Goal: Task Accomplishment & Management: Complete application form

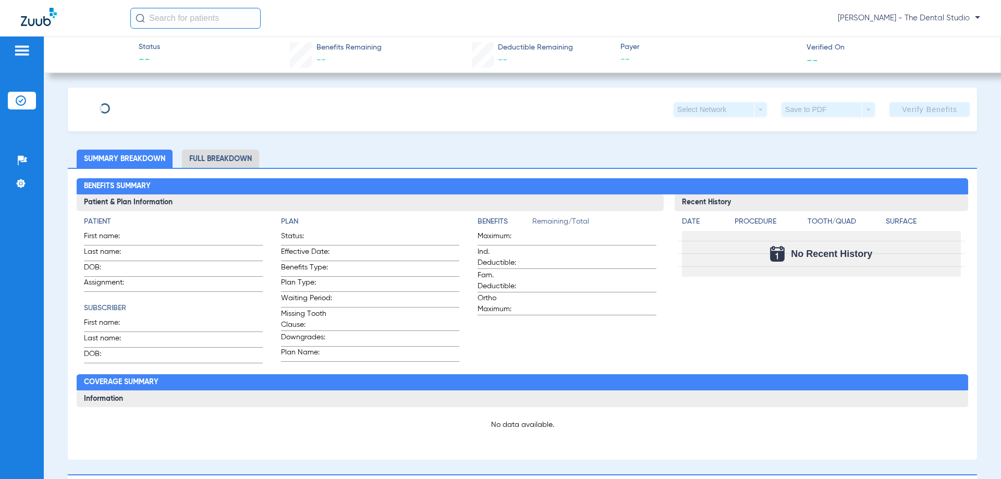
type input "Xavier"
type input "Hernandez"
type input "04/18/1999"
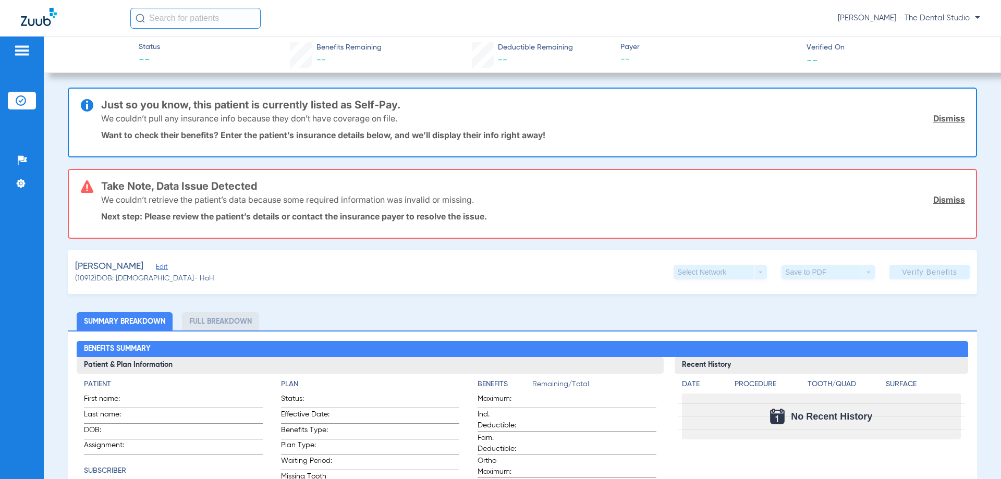
click at [167, 262] on div "Hernandez, Xavier Edit" at bounding box center [144, 266] width 139 height 13
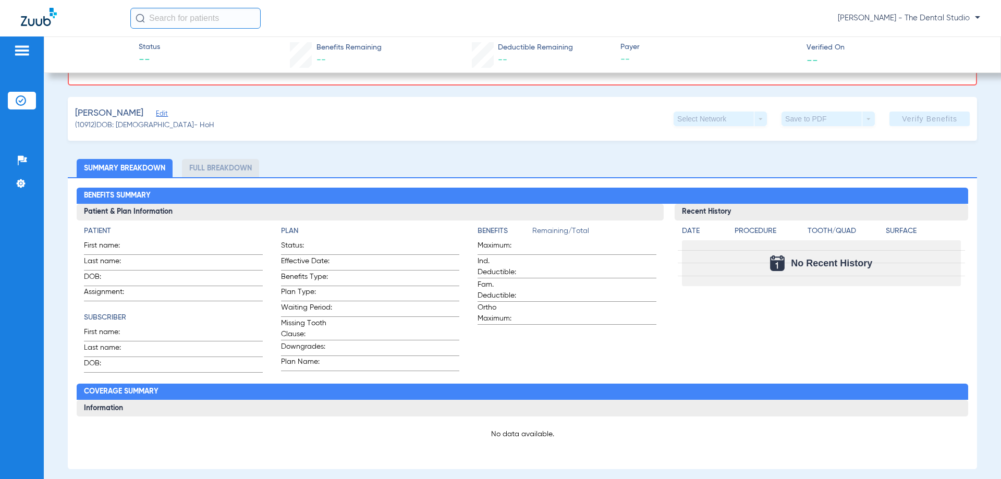
scroll to position [156, 0]
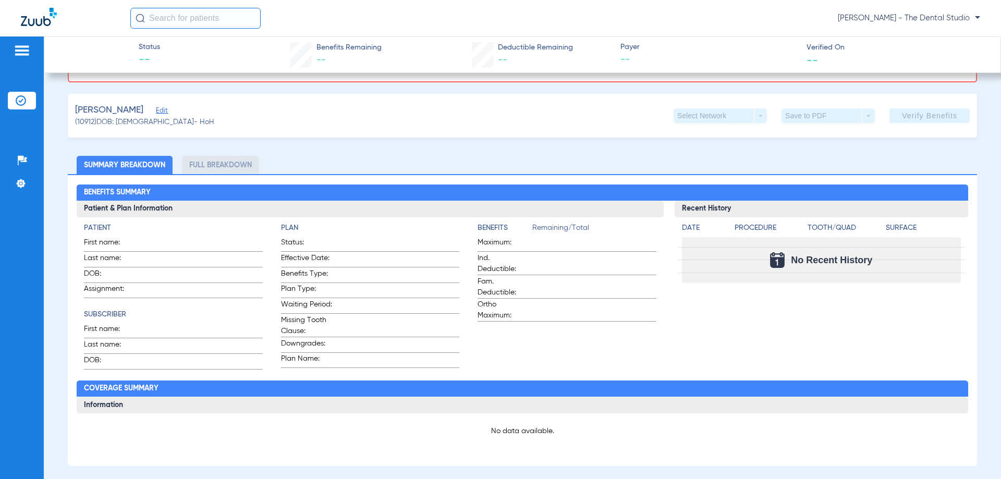
click at [165, 116] on span "Edit" at bounding box center [160, 112] width 9 height 10
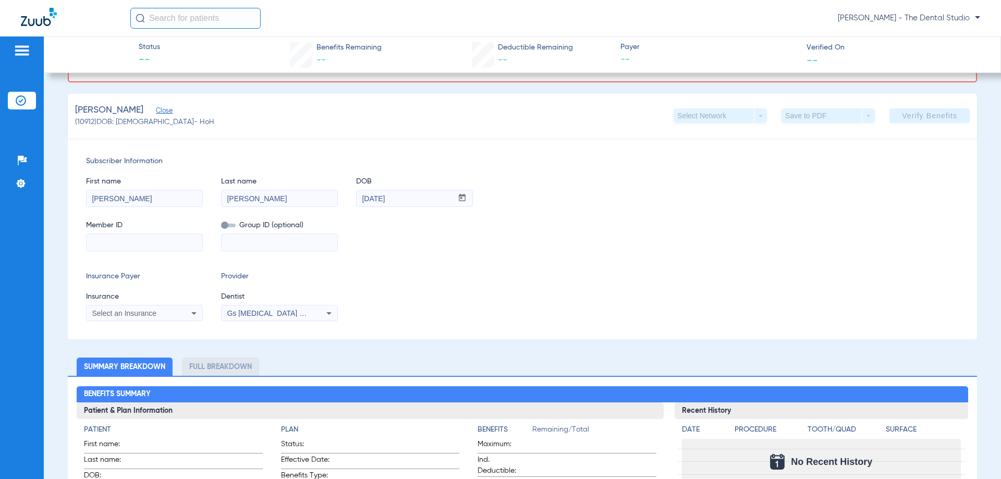
click at [176, 318] on div "Select an Insurance" at bounding box center [145, 313] width 116 height 13
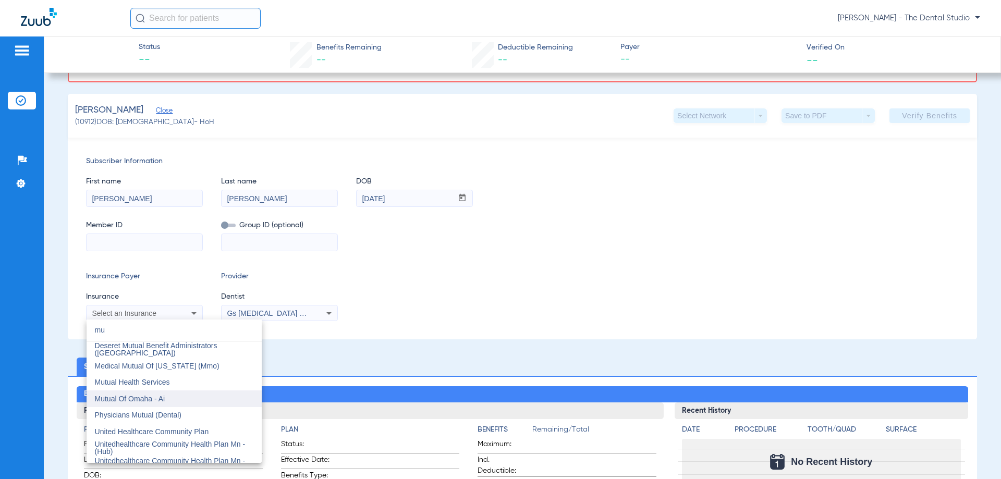
type input "mu"
click at [103, 395] on span "Mutual Of Omaha - Ai" at bounding box center [130, 399] width 70 height 8
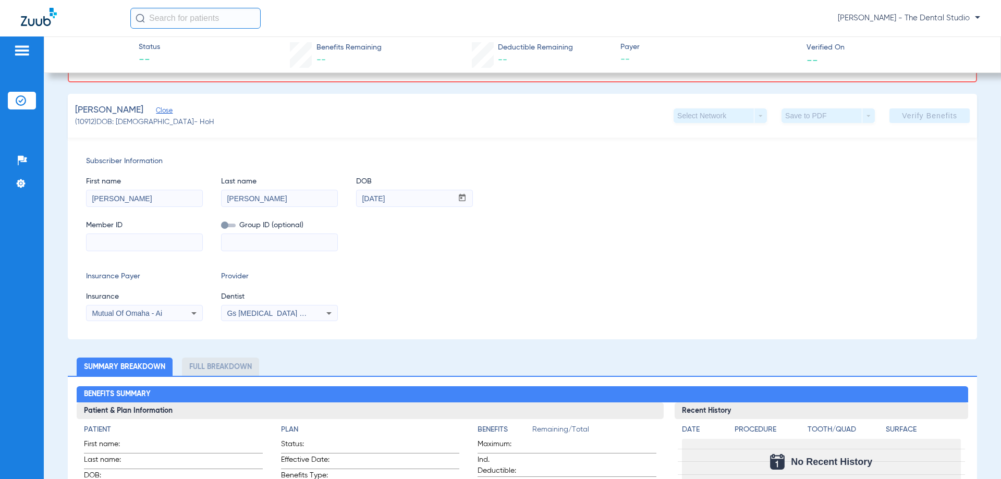
click at [253, 309] on span "Gs [MEDICAL_DATA] Pllc 1972170603" at bounding box center [290, 313] width 127 height 8
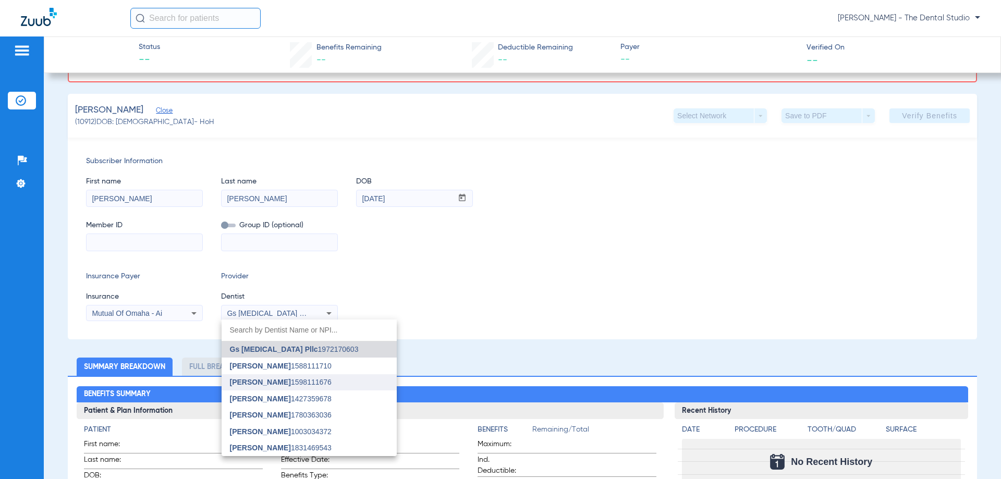
click at [256, 383] on span "Gabriel Sader" at bounding box center [260, 382] width 61 height 8
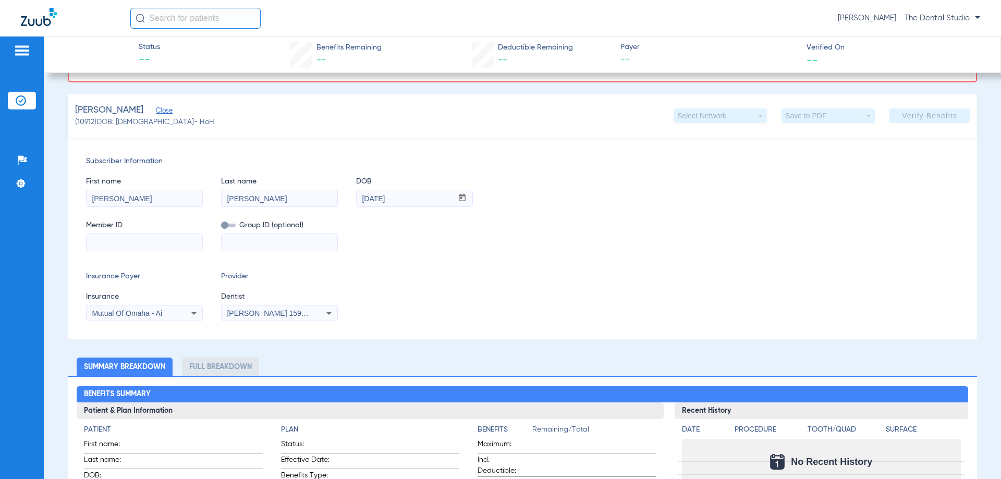
click at [141, 245] on input at bounding box center [145, 242] width 116 height 17
paste input "1559186529"
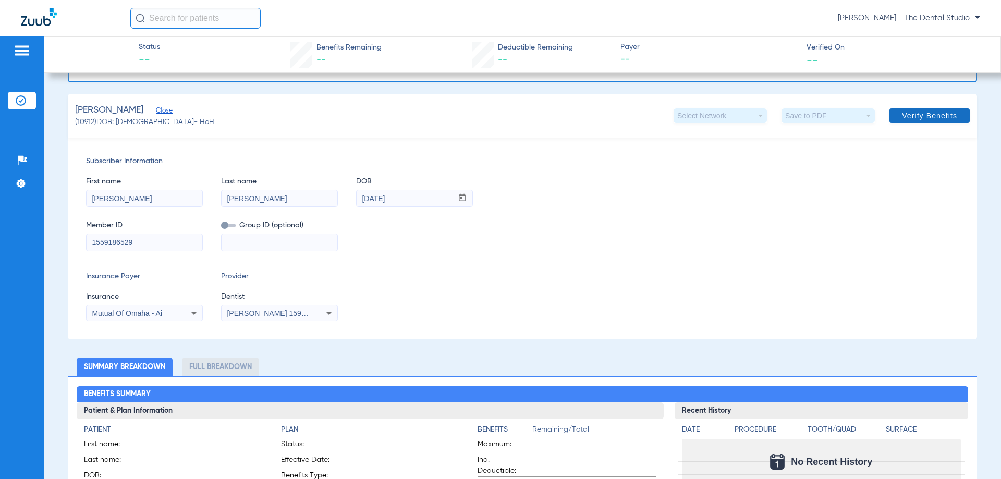
type input "1559186529"
click at [916, 115] on span "Verify Benefits" at bounding box center [929, 116] width 55 height 8
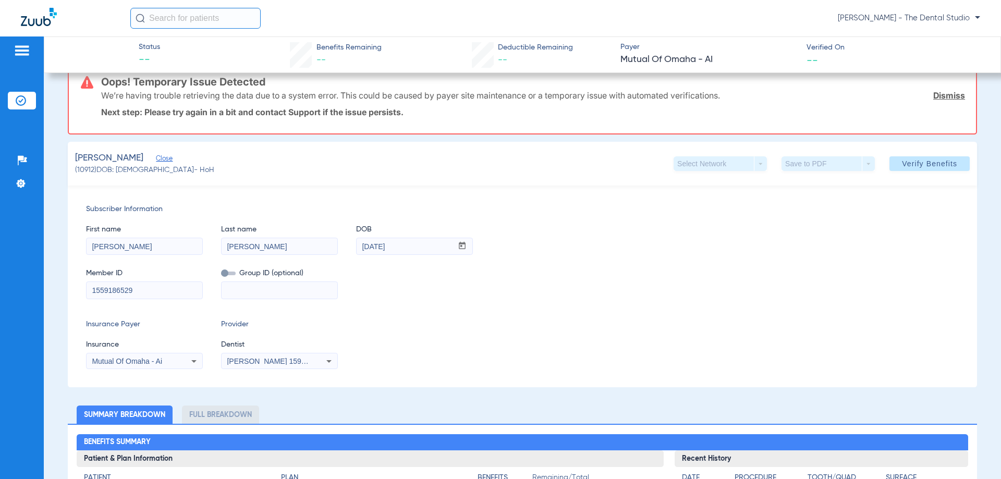
scroll to position [0, 0]
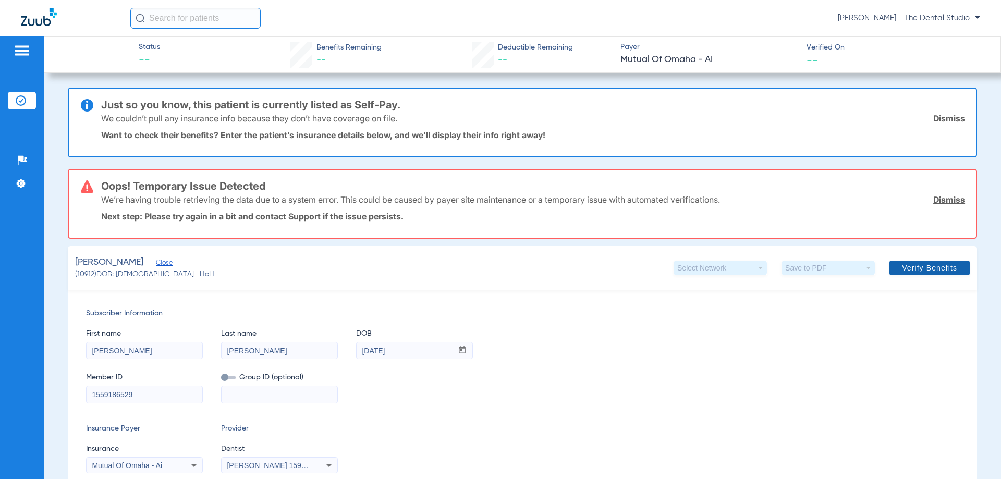
click at [923, 277] on span at bounding box center [929, 267] width 80 height 25
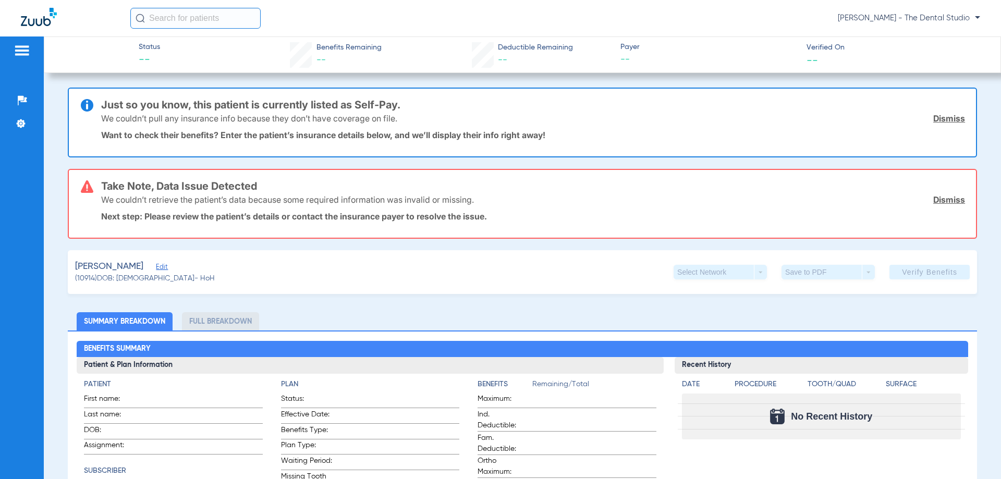
type input "Maricris"
type input "Timario"
type input "[DATE]"
click at [158, 268] on span "Edit" at bounding box center [160, 268] width 9 height 10
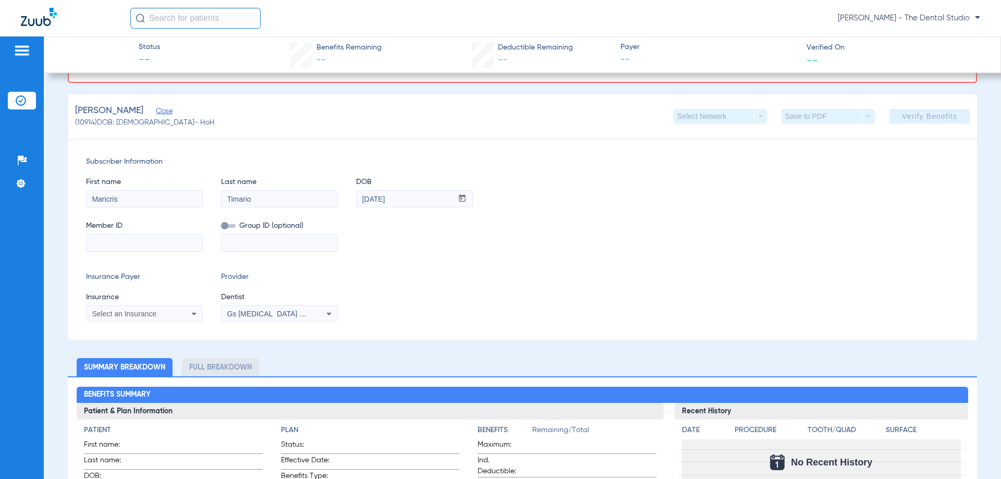
scroll to position [156, 0]
click at [146, 309] on div "Select an Insurance" at bounding box center [145, 313] width 116 height 13
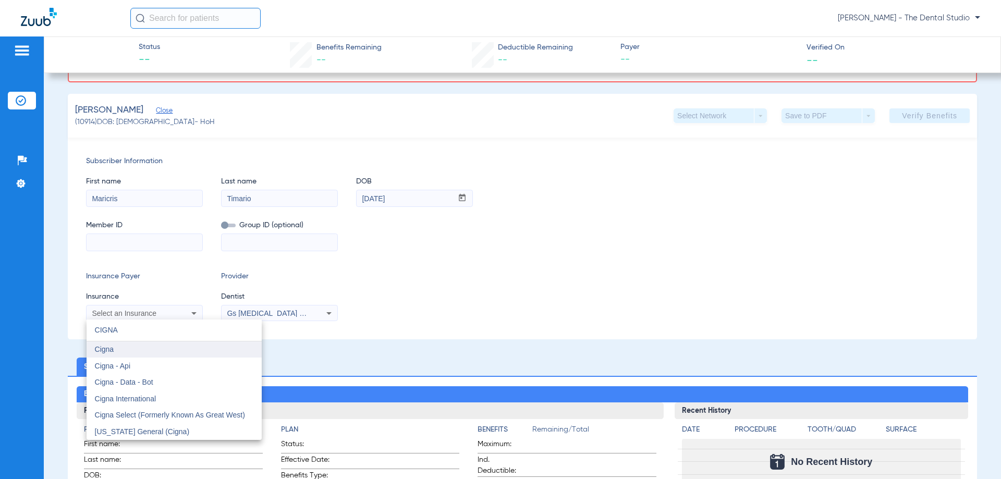
type input "CIGNA"
click at [115, 349] on mat-option "Cigna" at bounding box center [174, 349] width 175 height 17
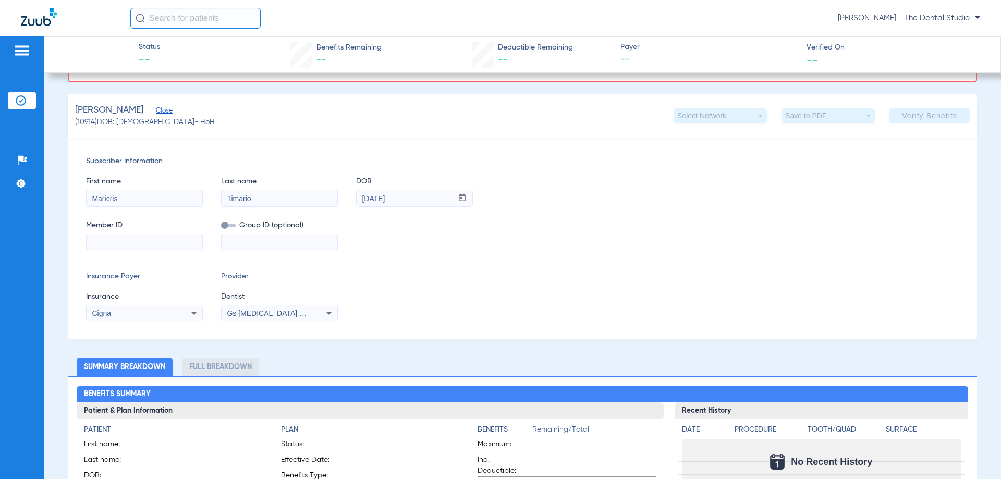
click at [265, 301] on span "Dentist" at bounding box center [279, 296] width 117 height 11
click at [266, 308] on div "Gs [MEDICAL_DATA] Pllc 1972170603" at bounding box center [280, 313] width 116 height 13
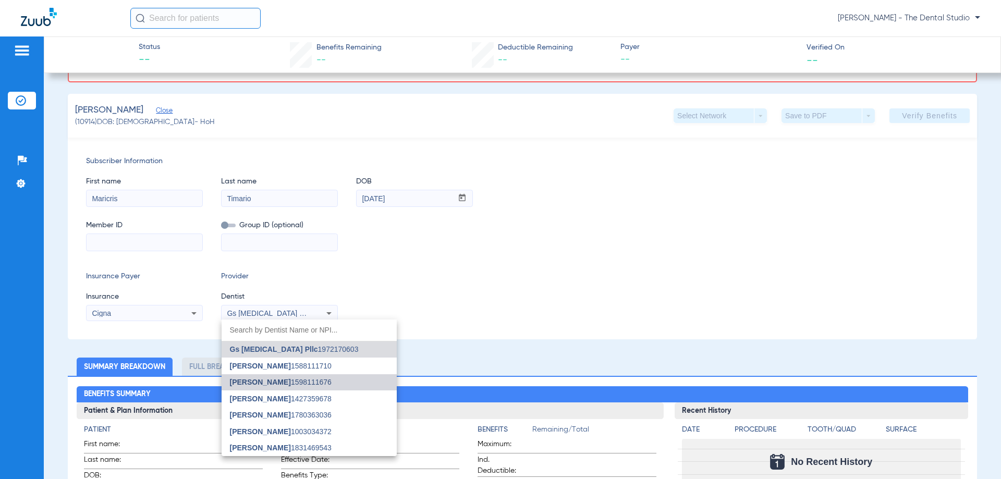
click at [268, 386] on span "Gabriel Sader" at bounding box center [260, 382] width 61 height 8
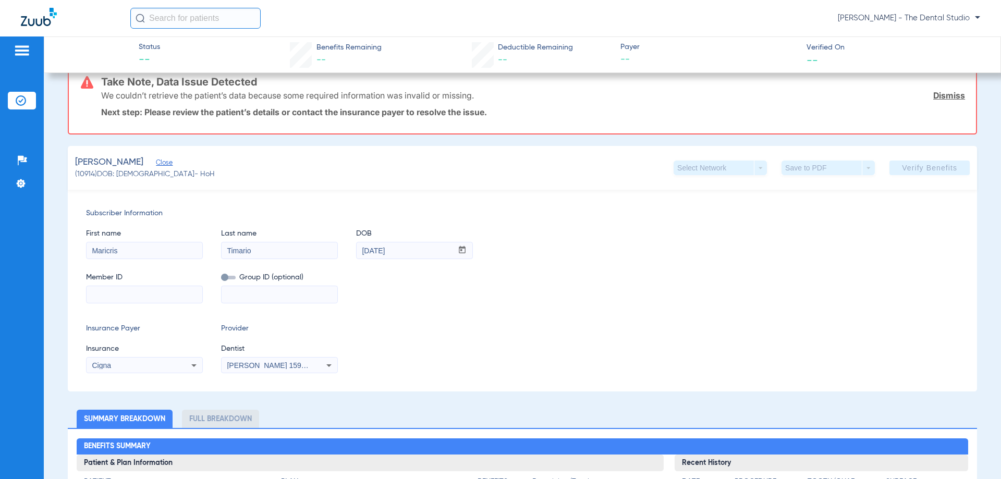
scroll to position [52, 0]
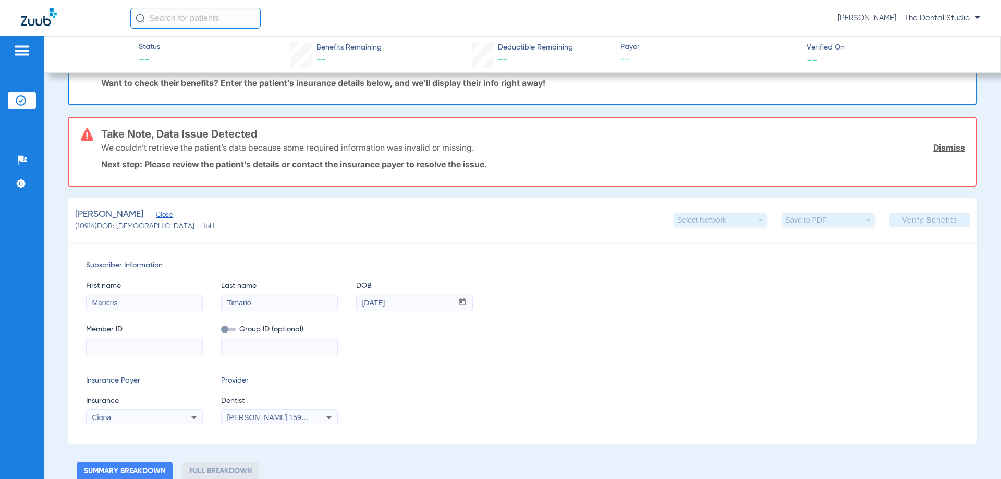
click at [158, 211] on span "Close" at bounding box center [160, 216] width 9 height 10
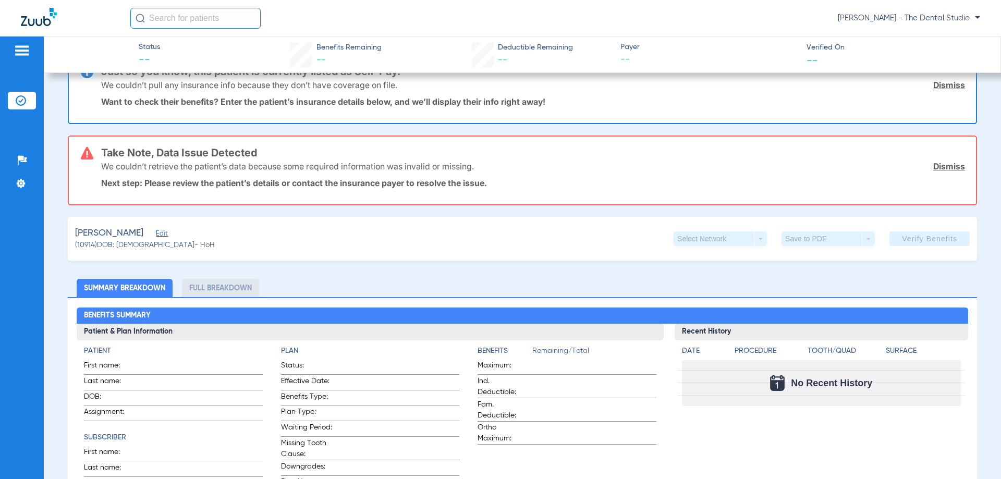
scroll to position [0, 0]
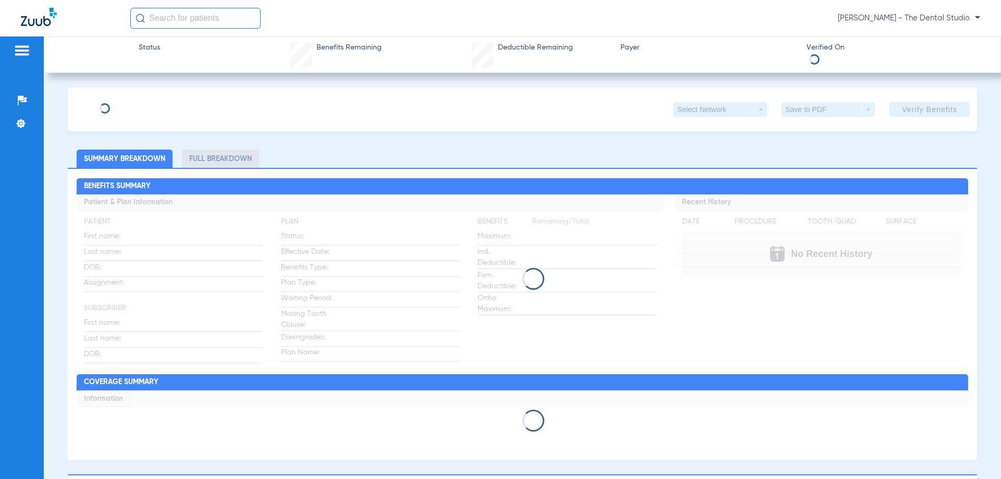
type input "Maricris"
type input "Timario"
type input "[DATE]"
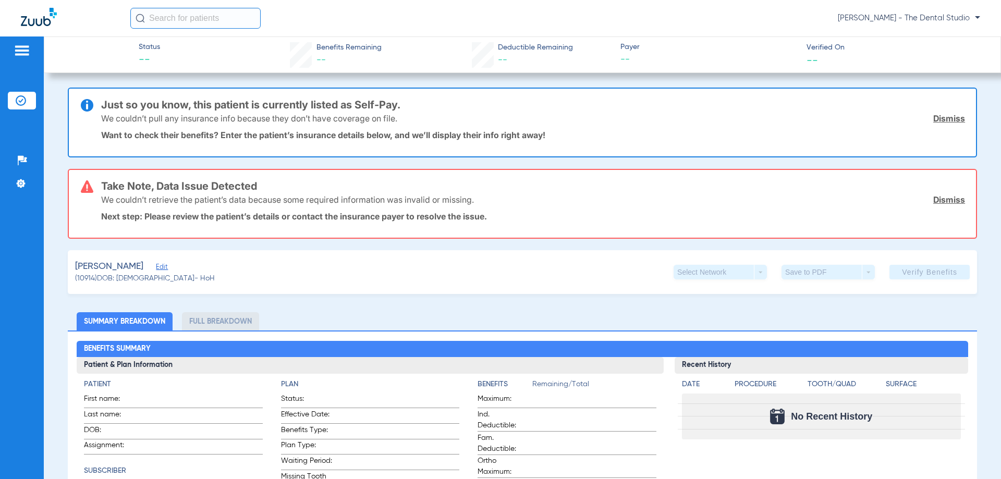
click at [943, 204] on link "Dismiss" at bounding box center [949, 199] width 32 height 10
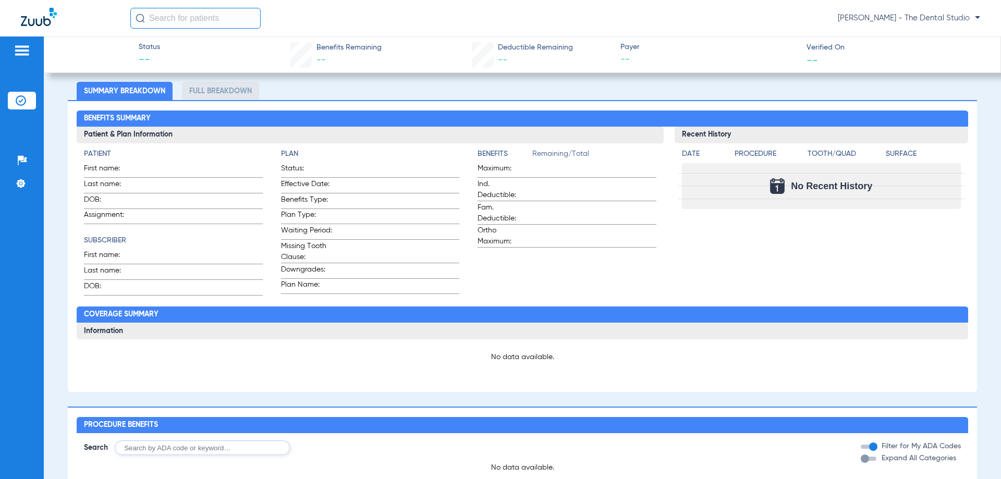
scroll to position [104, 0]
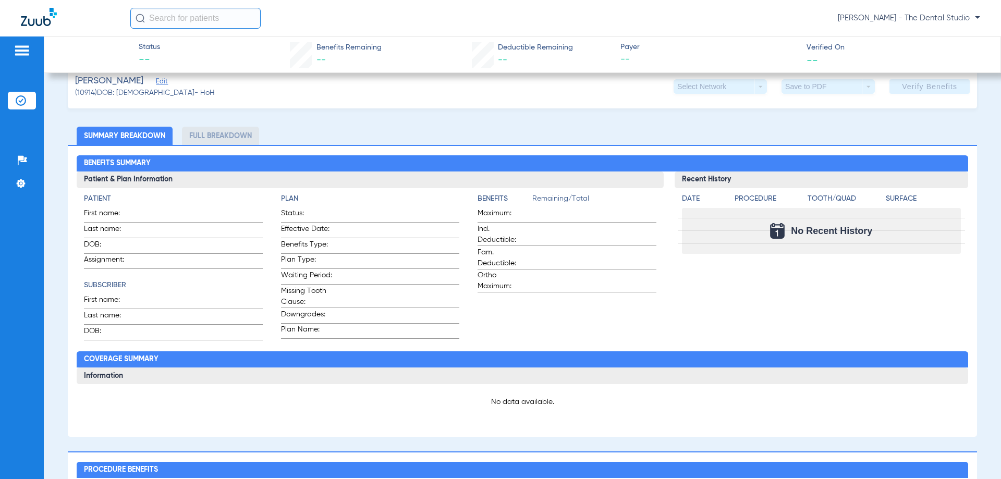
click at [156, 82] on span "Edit" at bounding box center [160, 83] width 9 height 10
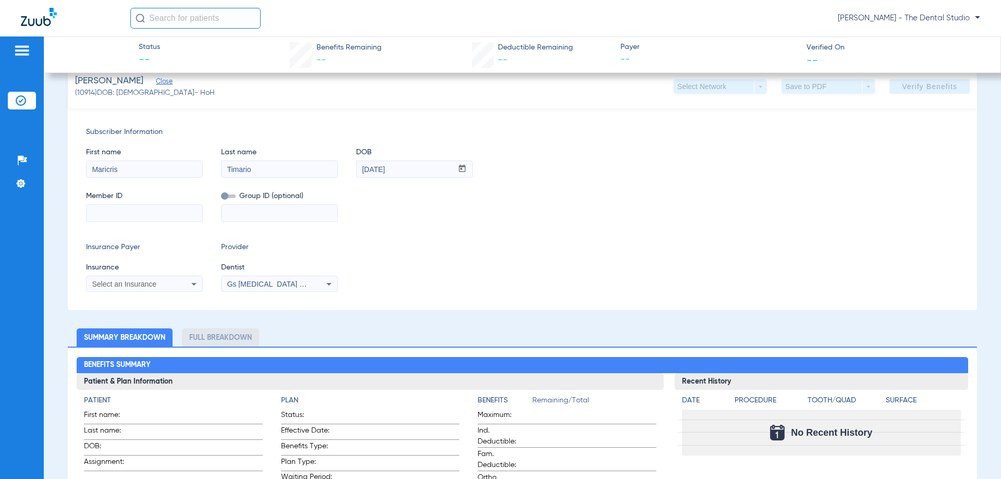
click at [117, 280] on span "Select an Insurance" at bounding box center [124, 284] width 65 height 8
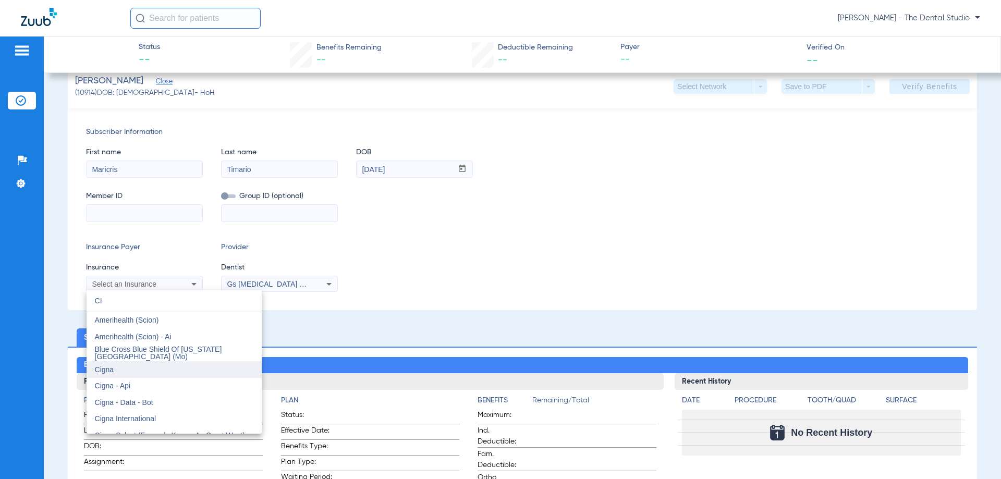
type input "CI"
drag, startPoint x: 116, startPoint y: 372, endPoint x: 188, endPoint y: 296, distance: 105.1
click at [116, 371] on mat-option "Cigna" at bounding box center [174, 369] width 175 height 17
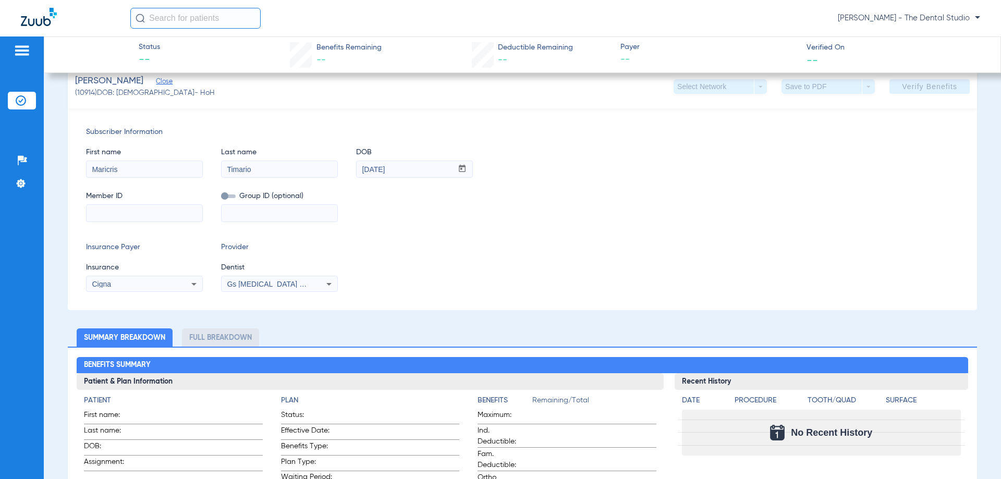
click at [246, 283] on span "Gs [MEDICAL_DATA] Pllc 1972170603" at bounding box center [290, 284] width 127 height 8
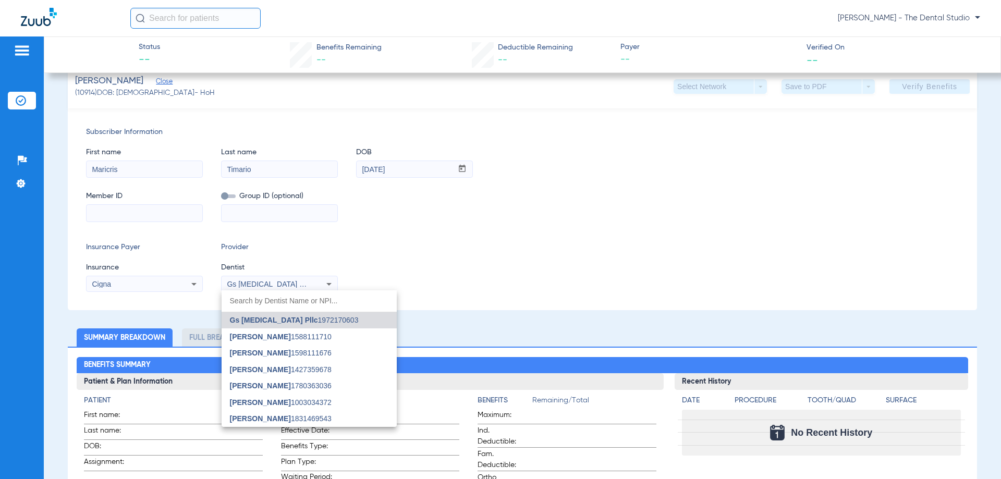
click at [251, 350] on span "[PERSON_NAME]" at bounding box center [260, 353] width 61 height 8
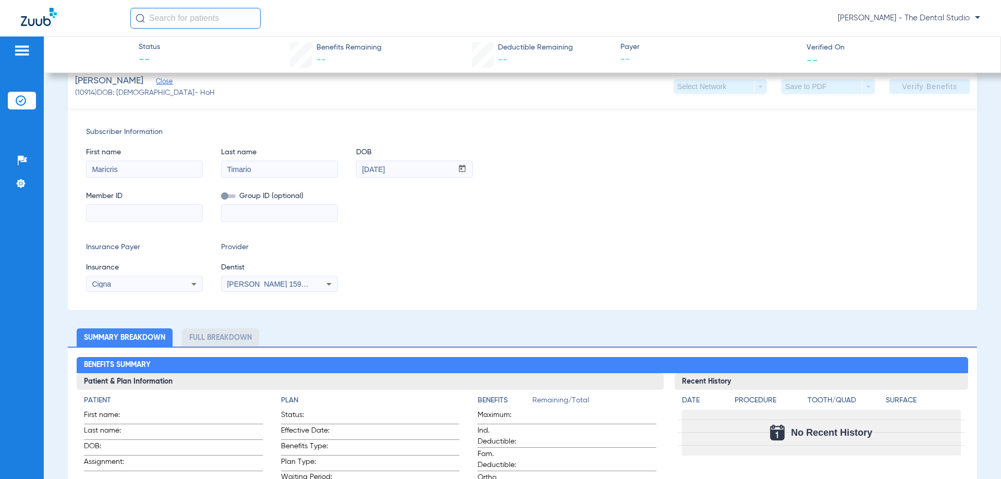
click at [144, 210] on input at bounding box center [145, 213] width 116 height 17
paste input "U86093908"
type input "U86093908"
click at [913, 85] on span "Verify Benefits" at bounding box center [929, 86] width 55 height 8
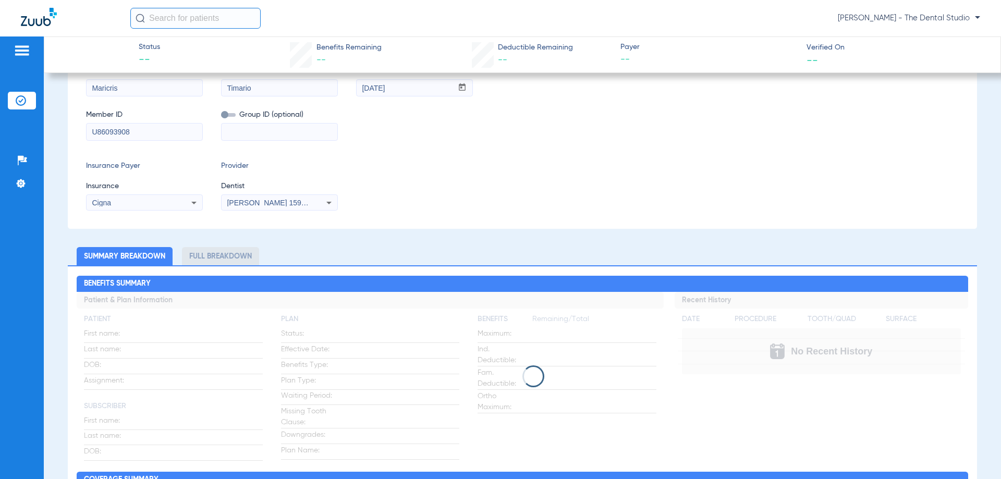
scroll to position [23, 0]
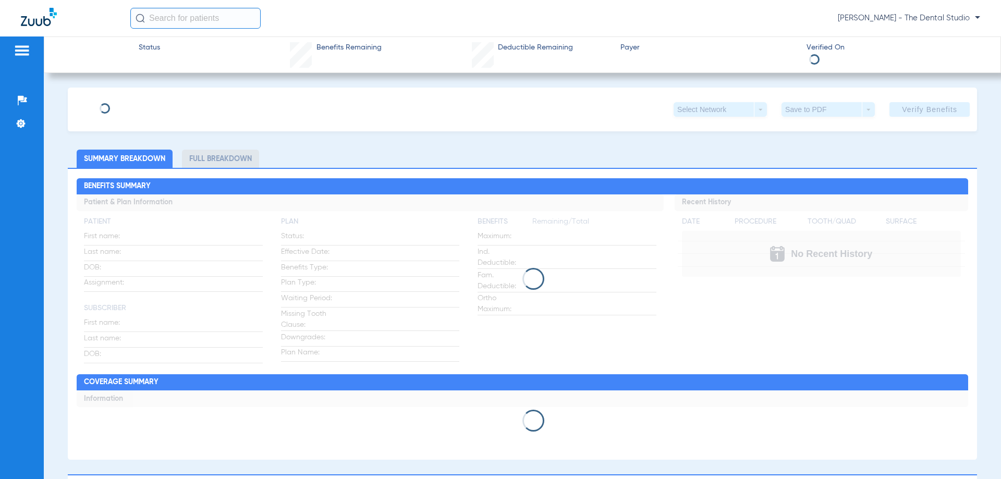
type input "Maricris"
type input "Timario"
type input "[DATE]"
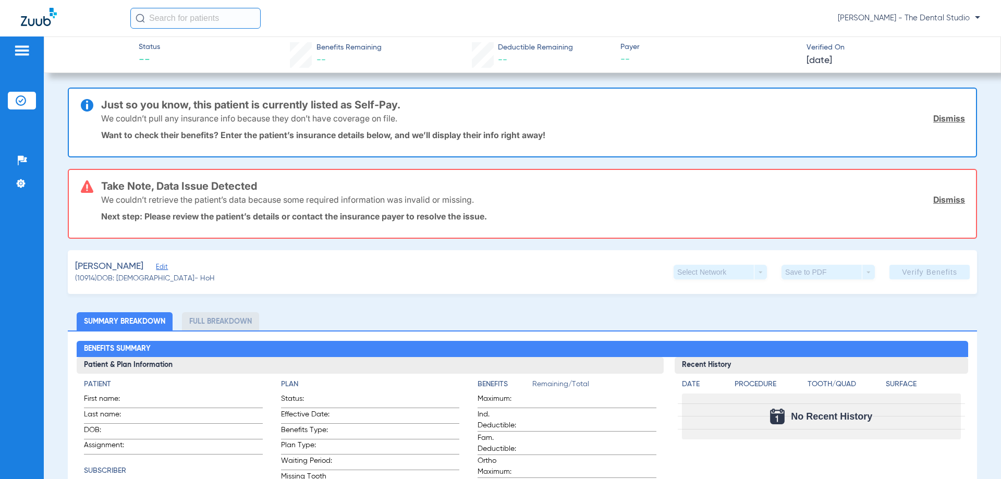
click at [157, 264] on span "Edit" at bounding box center [160, 268] width 9 height 10
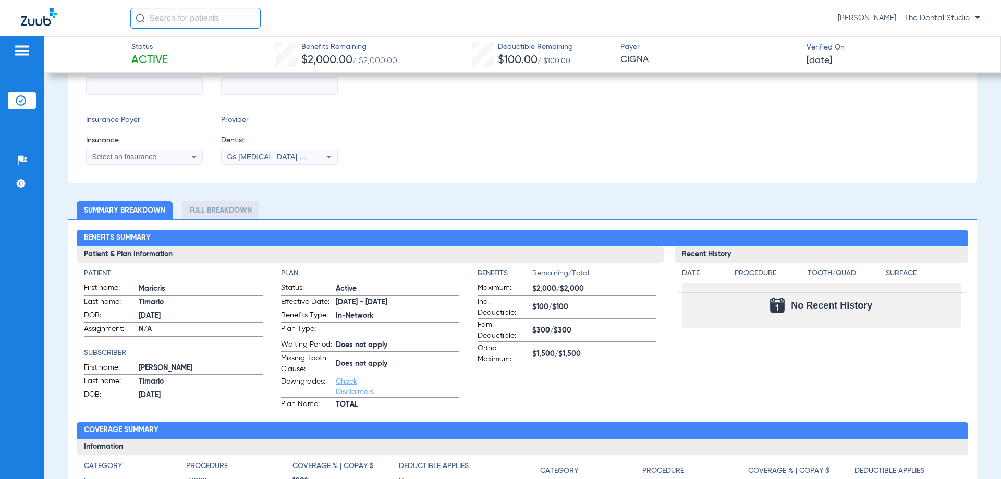
click at [436, 276] on h4 "Plan" at bounding box center [370, 273] width 178 height 11
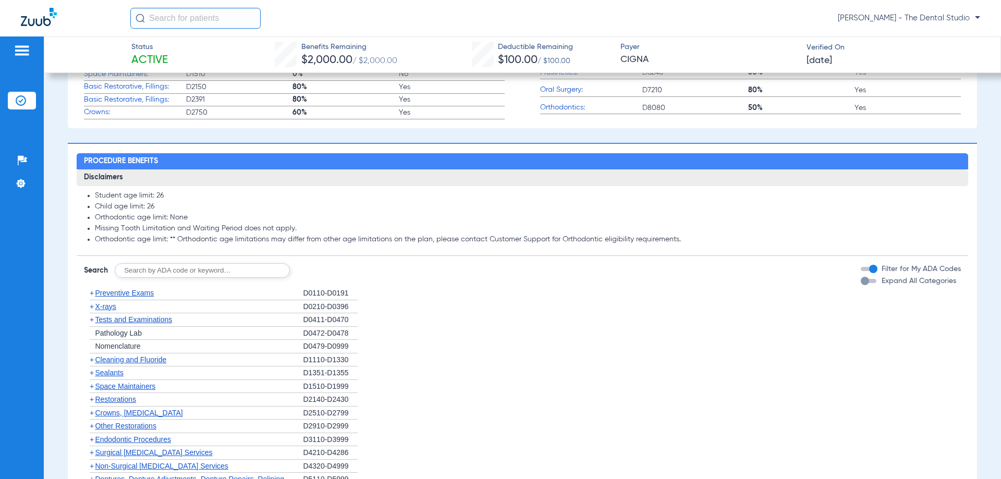
scroll to position [1043, 0]
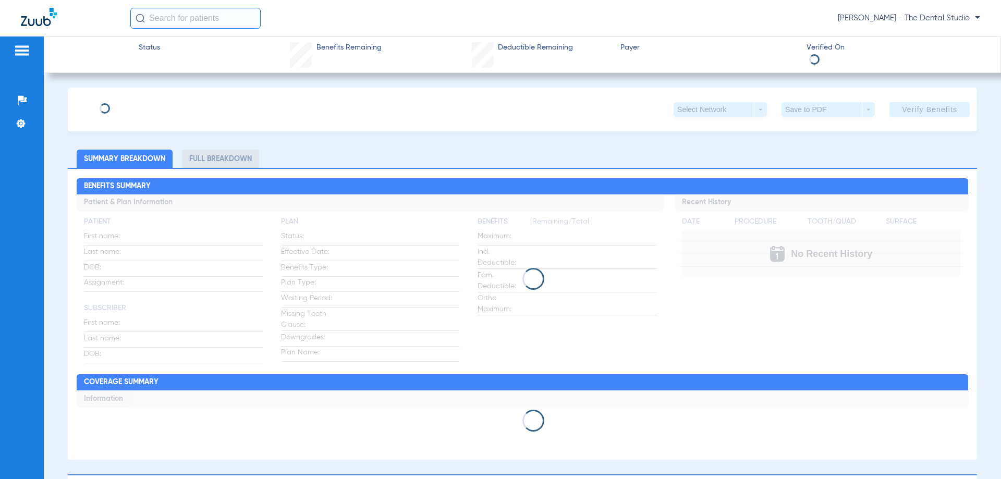
type input "Maricris"
type input "Timario"
type input "[DATE]"
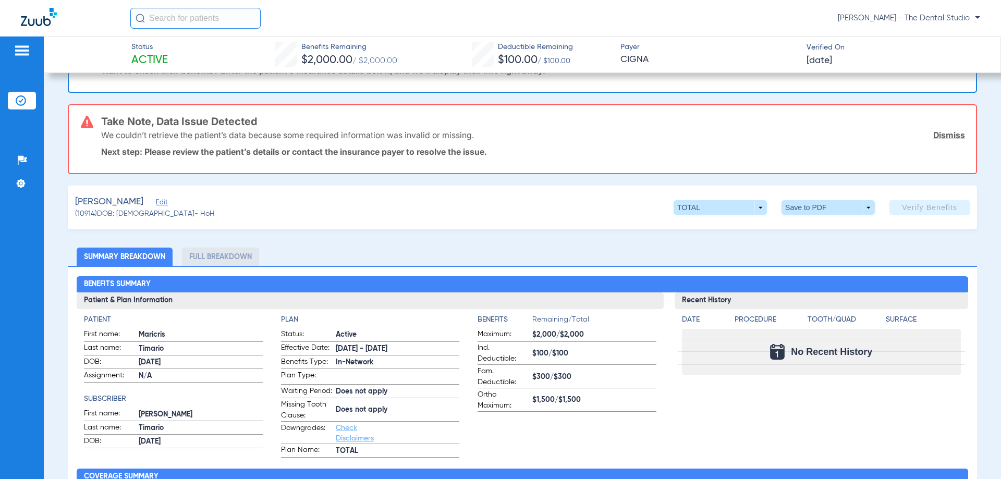
scroll to position [52, 0]
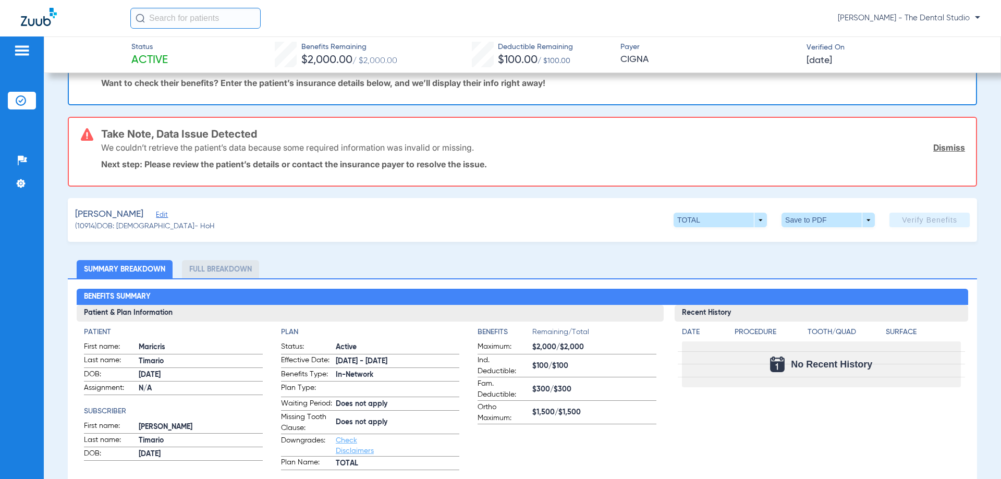
click at [157, 215] on span "Edit" at bounding box center [160, 216] width 9 height 10
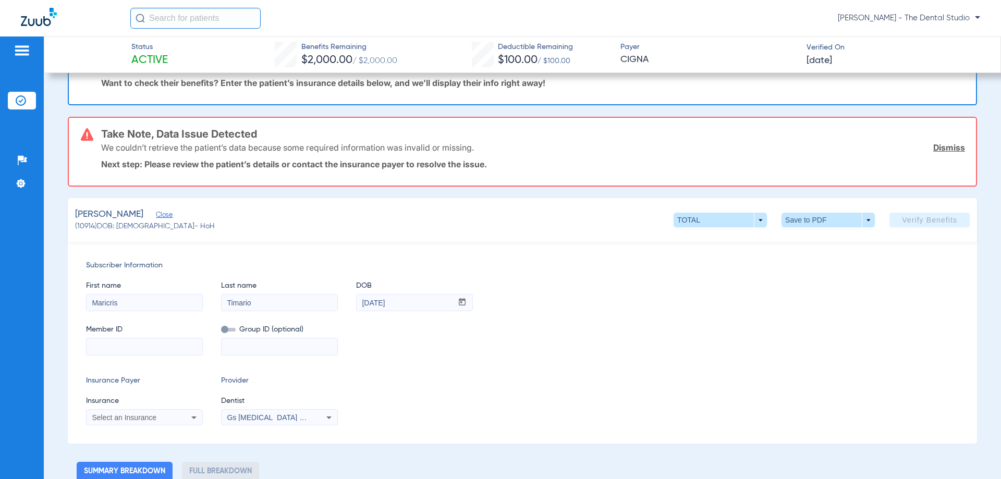
click at [163, 216] on span "Close" at bounding box center [160, 216] width 9 height 10
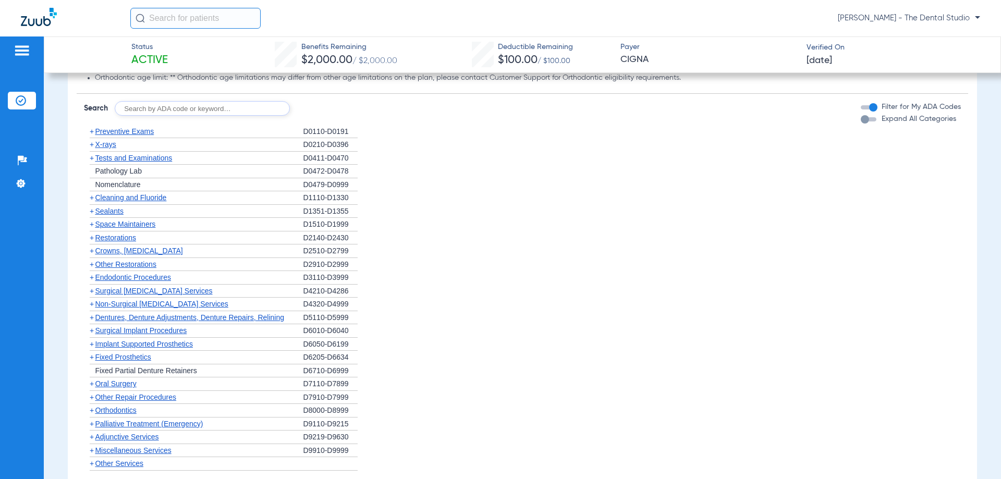
scroll to position [726, 0]
